Goal: Task Accomplishment & Management: Use online tool/utility

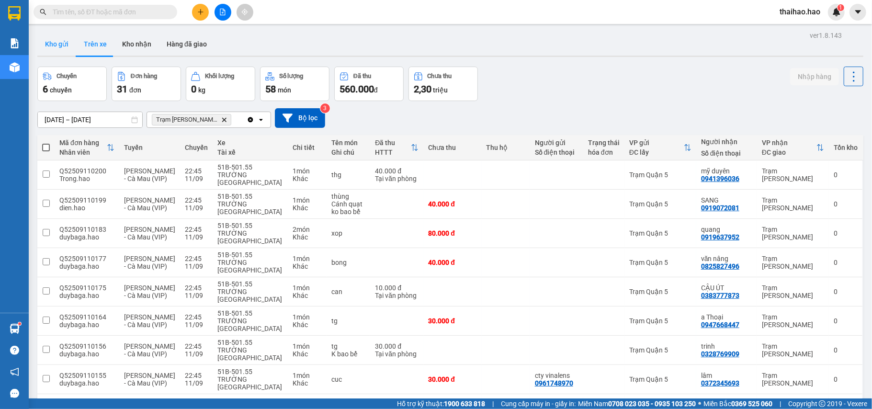
click at [69, 40] on button "Kho gửi" at bounding box center [56, 44] width 39 height 23
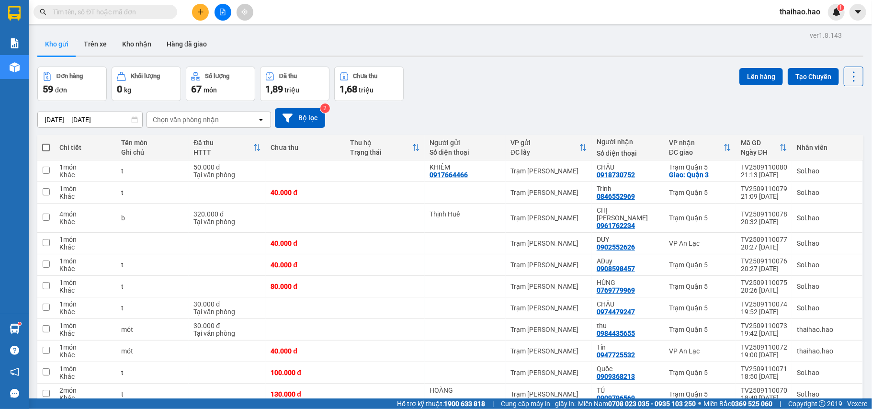
click at [44, 149] on span at bounding box center [46, 148] width 8 height 8
click at [46, 143] on input "checkbox" at bounding box center [46, 143] width 0 height 0
checkbox input "true"
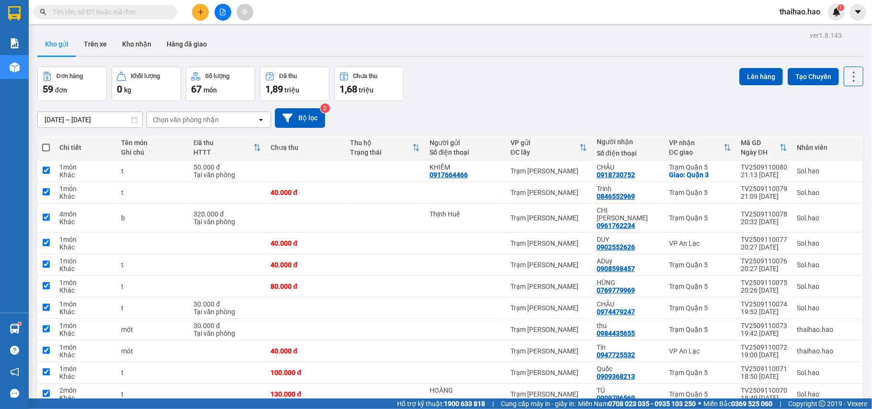
checkbox input "true"
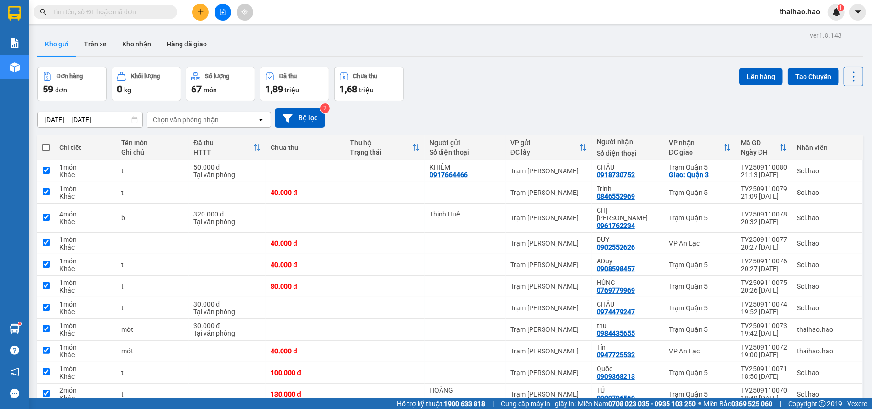
checkbox input "true"
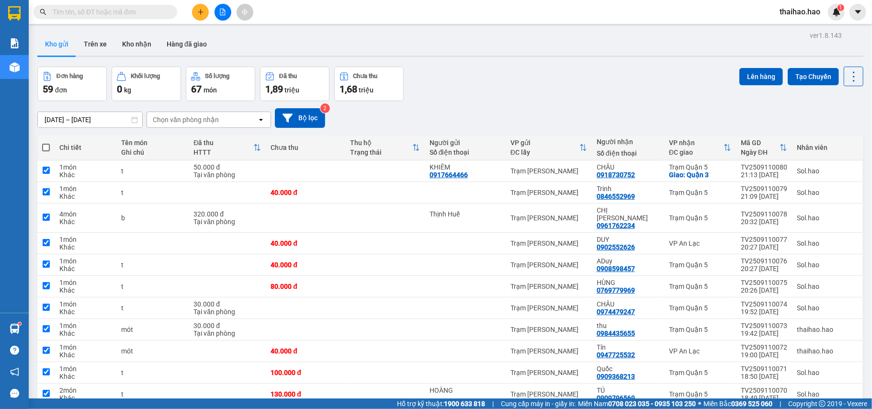
checkbox input "true"
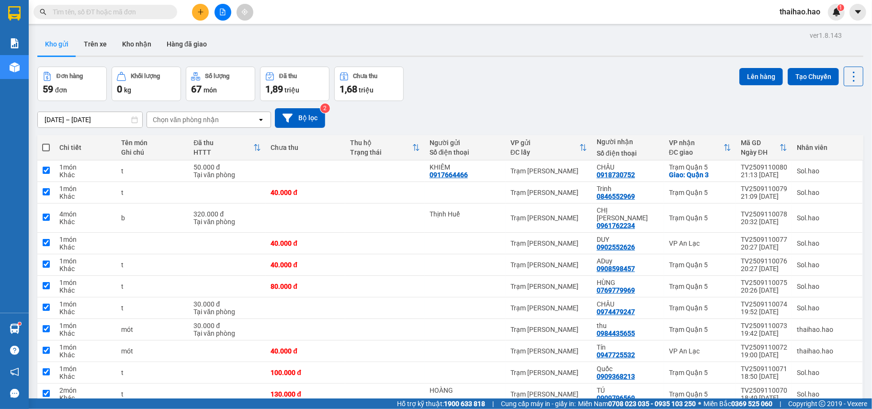
checkbox input "true"
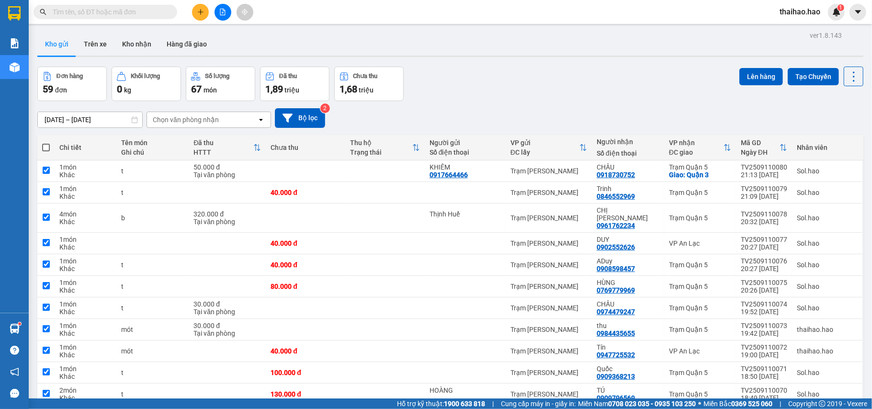
checkbox input "true"
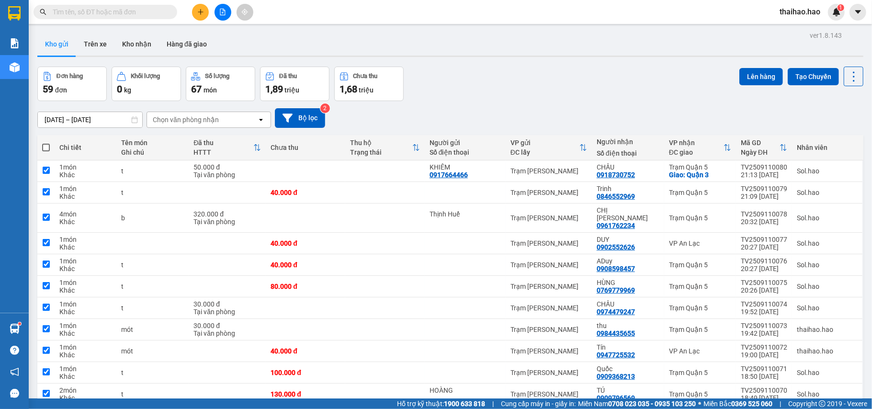
checkbox input "true"
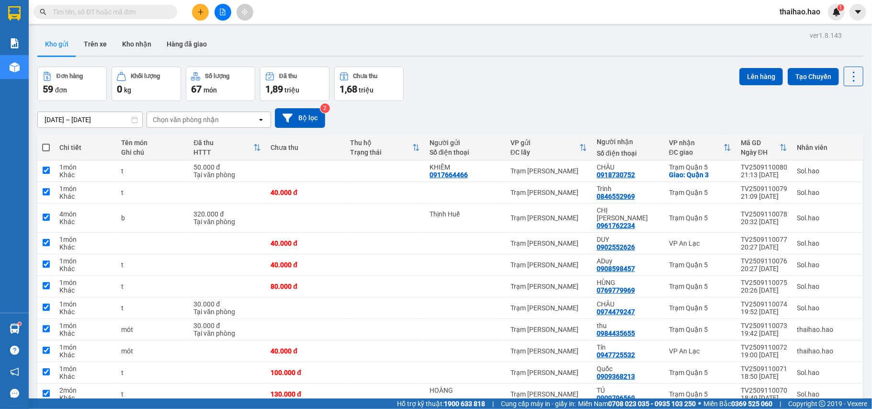
checkbox input "true"
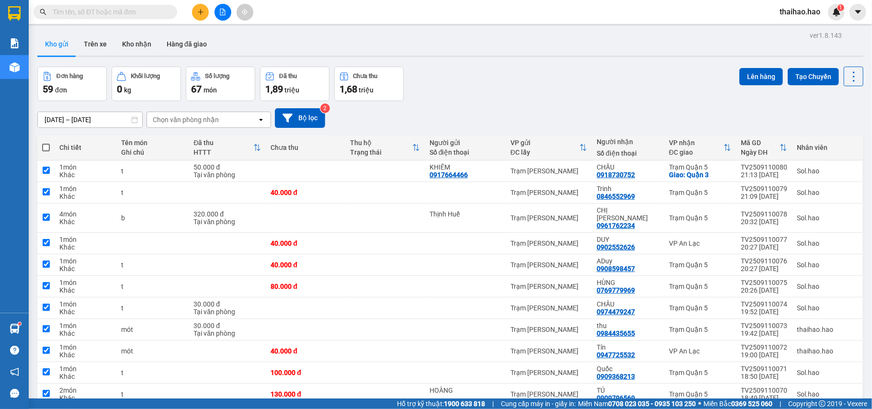
checkbox input "true"
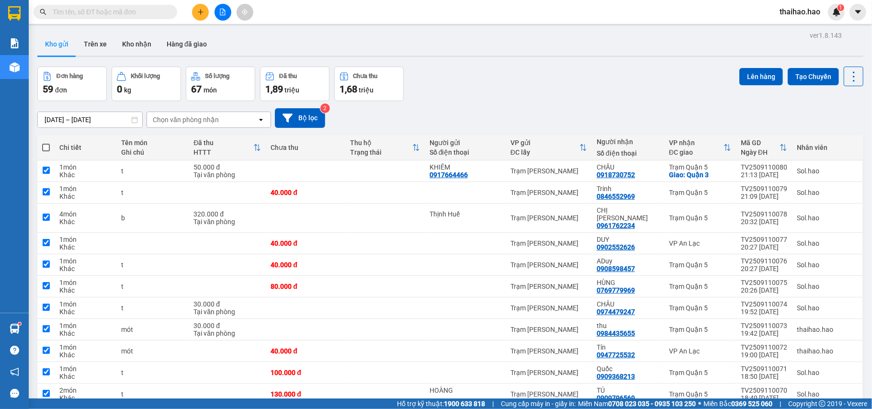
checkbox input "true"
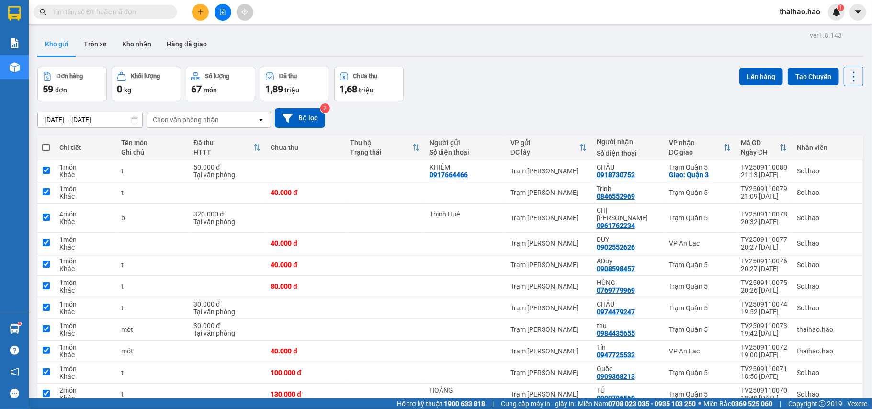
checkbox input "true"
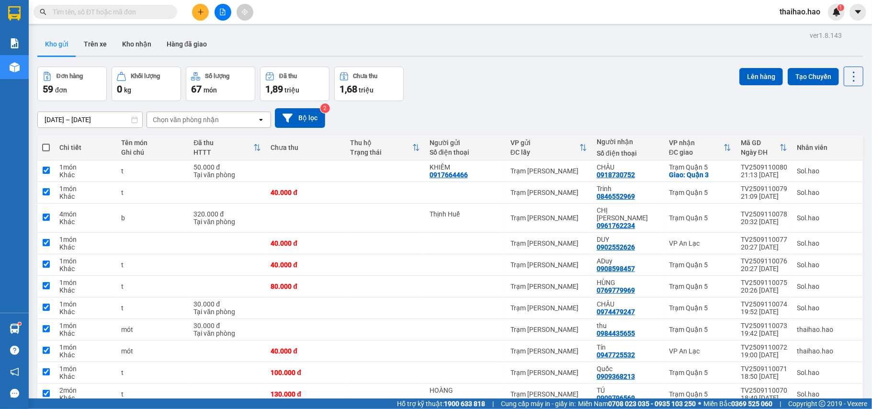
checkbox input "true"
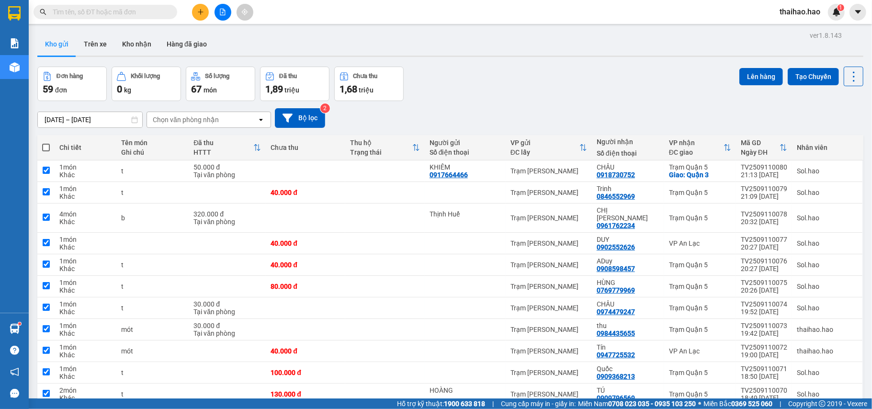
checkbox input "true"
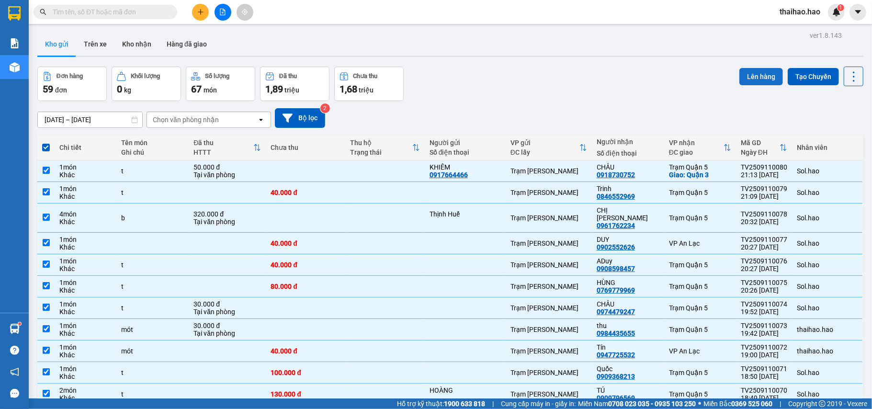
click at [750, 71] on button "Lên hàng" at bounding box center [762, 76] width 44 height 17
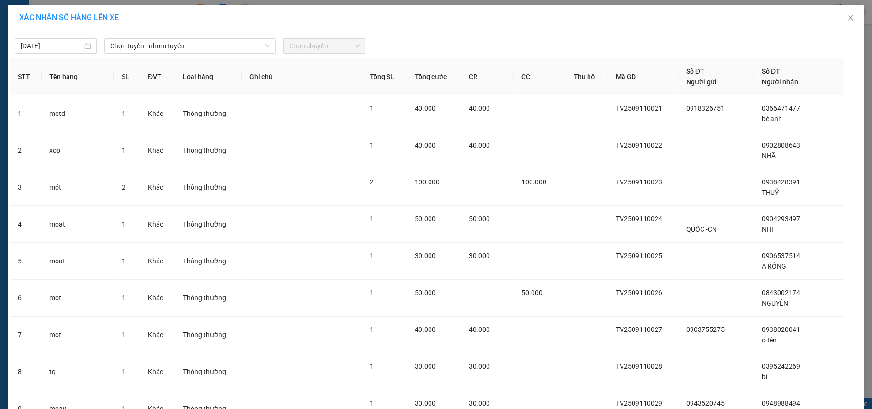
click at [195, 46] on span "Chọn tuyến - nhóm tuyến" at bounding box center [190, 46] width 160 height 14
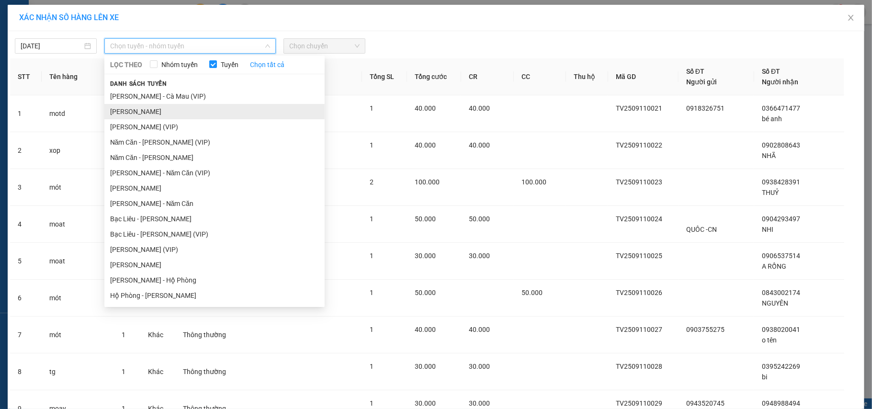
click at [181, 112] on li "[PERSON_NAME]" at bounding box center [214, 111] width 220 height 15
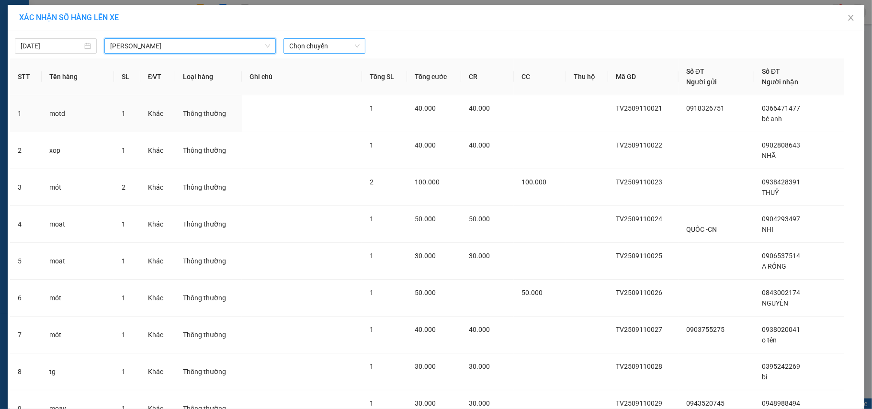
click at [340, 52] on span "Chọn chuyến" at bounding box center [324, 46] width 70 height 14
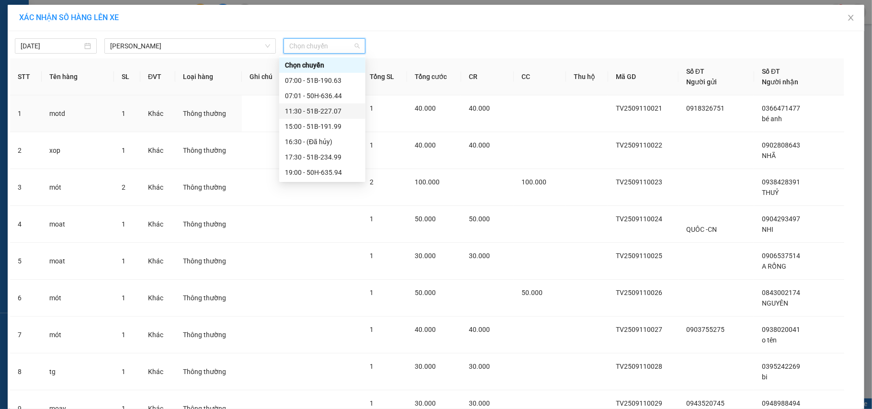
scroll to position [153, 0]
click at [316, 123] on div "22:00 - 50H-635.47" at bounding box center [322, 126] width 75 height 11
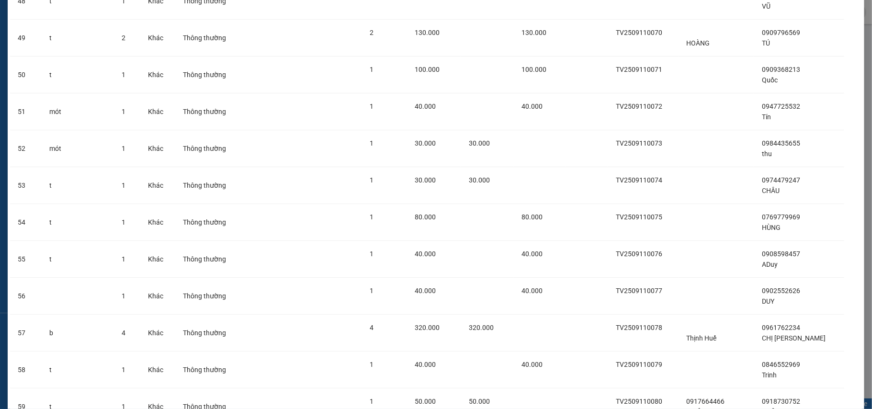
scroll to position [1948, 0]
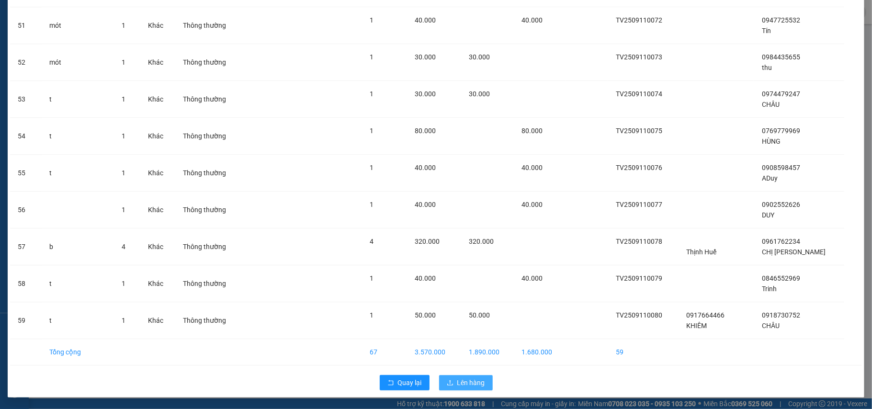
click at [477, 378] on span "Lên hàng" at bounding box center [472, 383] width 28 height 11
